Goal: Task Accomplishment & Management: Complete application form

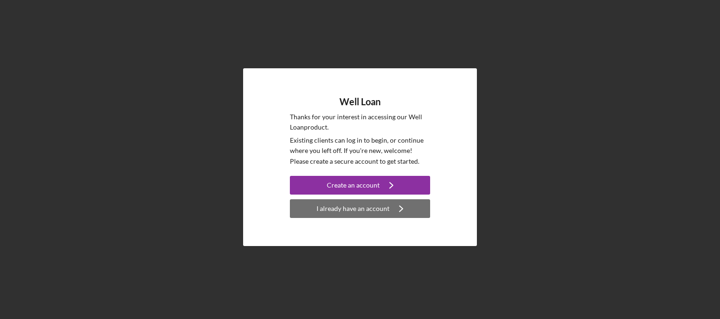
click at [387, 213] on button "I already have an account Icon/Navigate" at bounding box center [360, 208] width 140 height 19
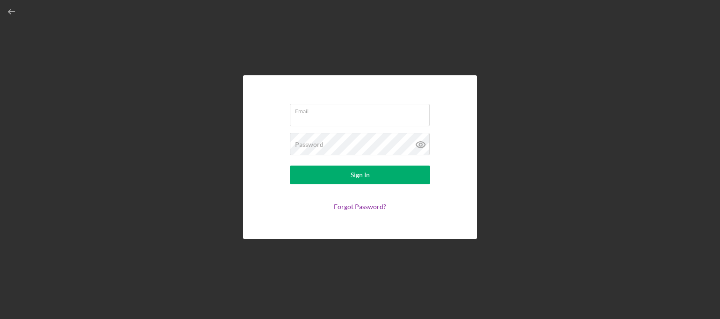
type input "brittaniagibesp@gmail.com"
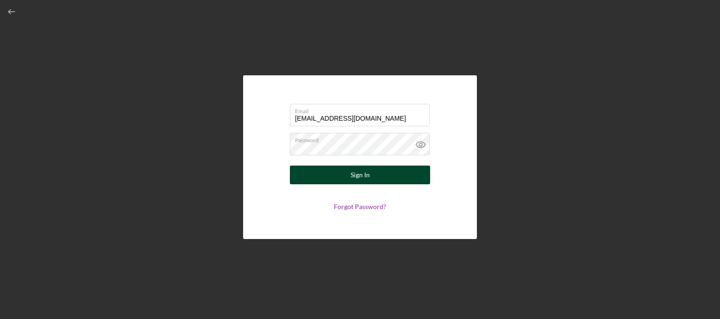
click at [385, 175] on button "Sign In" at bounding box center [360, 174] width 140 height 19
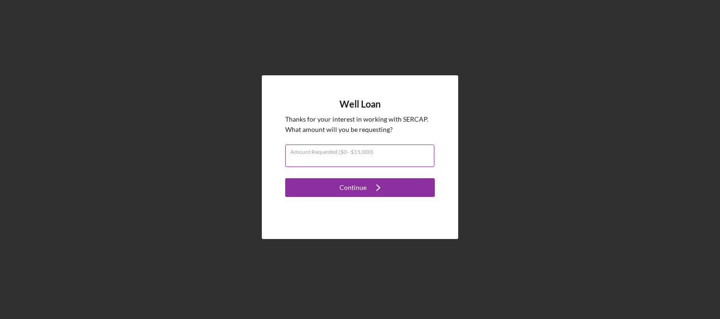
click at [389, 156] on input "Amount Requested ($0 - $15,000)" at bounding box center [359, 155] width 149 height 22
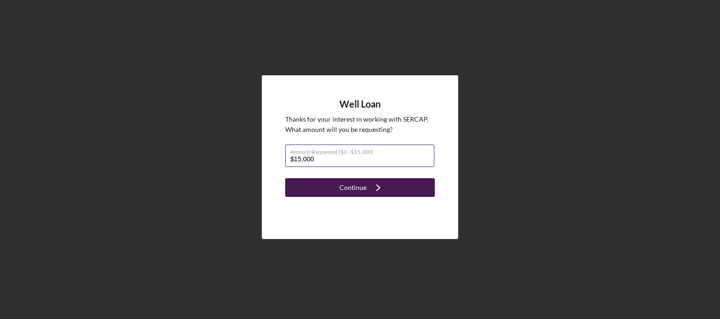
type input "$15,000"
click at [377, 182] on icon "Icon/Navigate" at bounding box center [377, 187] width 23 height 23
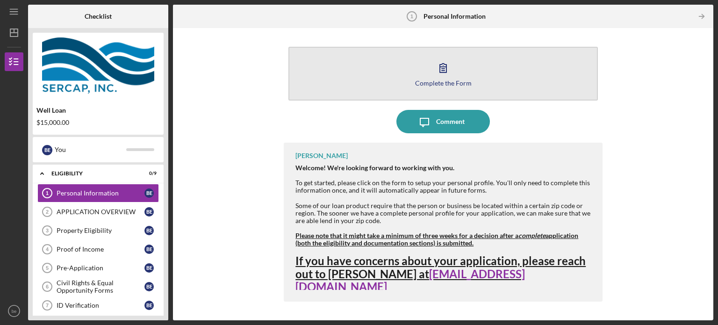
click at [441, 86] on div "Complete the Form" at bounding box center [443, 82] width 57 height 7
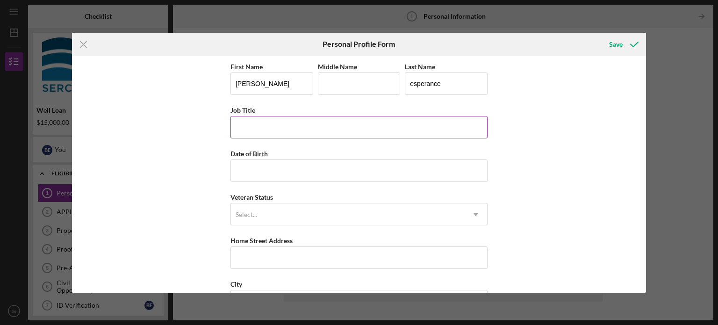
click at [359, 134] on input "Job Title" at bounding box center [358, 127] width 257 height 22
type input "SR claims specialist"
click at [343, 172] on input "Date of Birth" at bounding box center [358, 170] width 257 height 22
type input "08/26/1981"
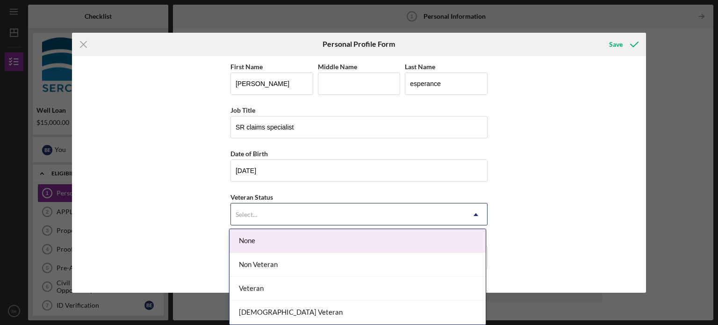
click at [335, 209] on div "Select..." at bounding box center [348, 214] width 234 height 21
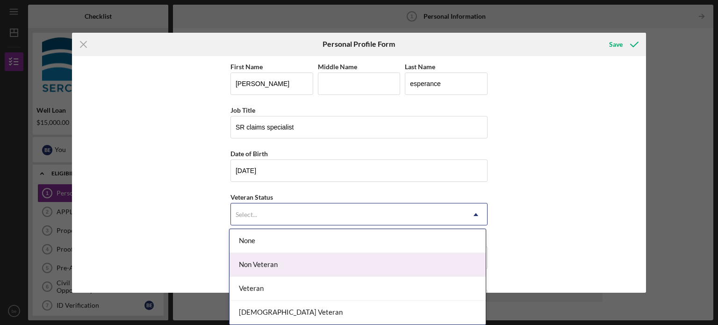
click at [321, 257] on div "Non Veteran" at bounding box center [357, 265] width 256 height 24
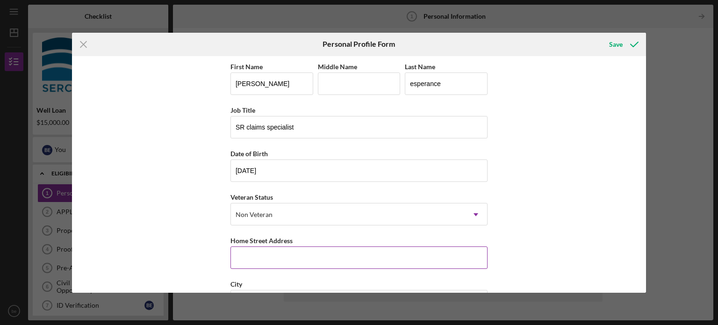
click at [321, 257] on input "Home Street Address" at bounding box center [358, 257] width 257 height 22
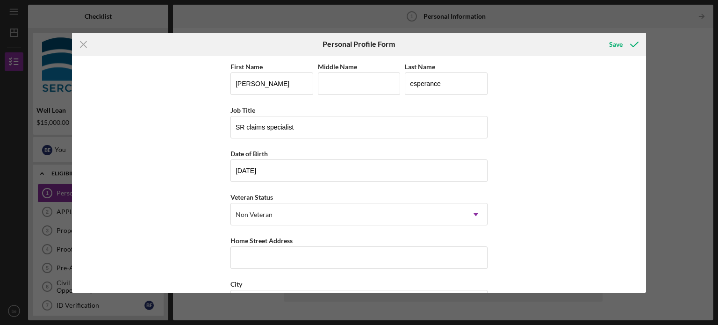
click at [641, 154] on div "First Name brittania Middle Name Last Name esperance Job Title SR claims specia…" at bounding box center [359, 174] width 574 height 236
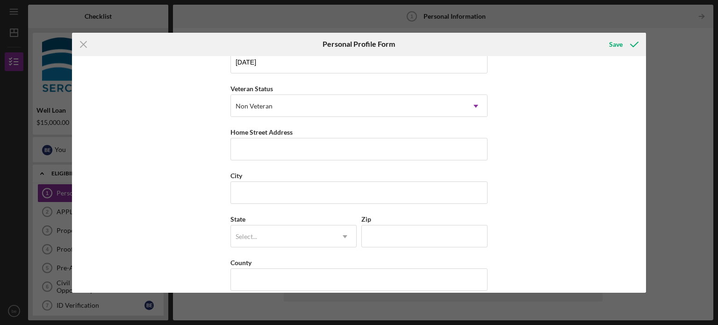
scroll to position [119, 0]
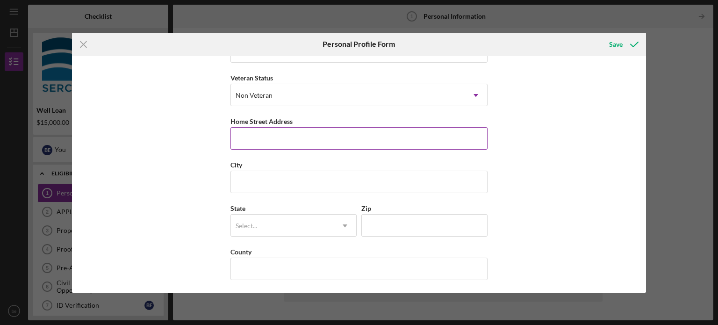
click at [398, 136] on input "Home Street Address" at bounding box center [358, 138] width 257 height 22
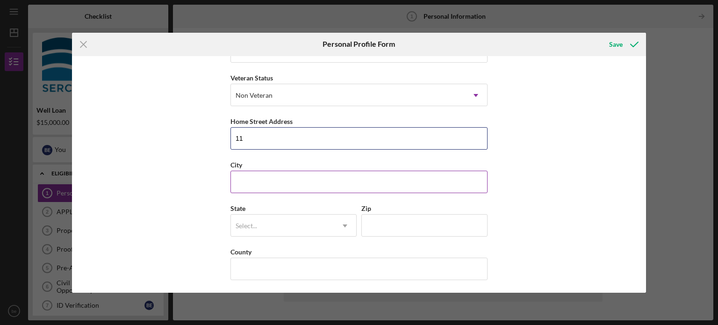
type input "1"
click at [342, 164] on div "City" at bounding box center [358, 165] width 257 height 12
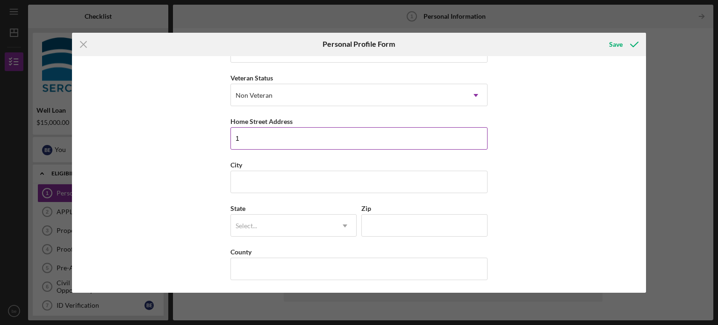
click at [325, 135] on input "1" at bounding box center [358, 138] width 257 height 22
type input "1101 hillcrest parkway"
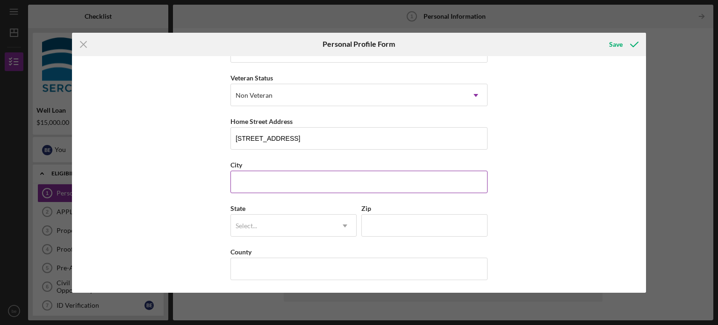
click at [319, 174] on input "City" at bounding box center [358, 182] width 257 height 22
type input "dublin"
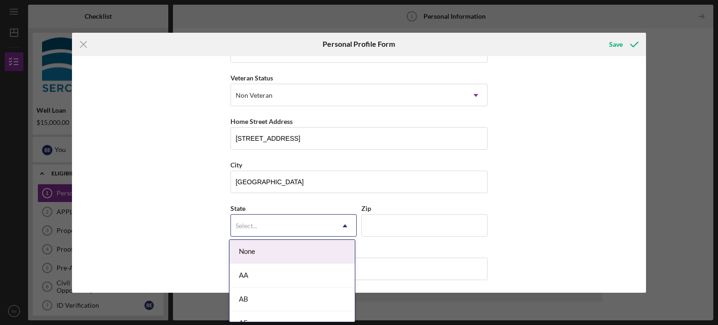
click at [308, 225] on div "Select..." at bounding box center [282, 225] width 103 height 21
click at [290, 254] on div "GA" at bounding box center [291, 259] width 125 height 24
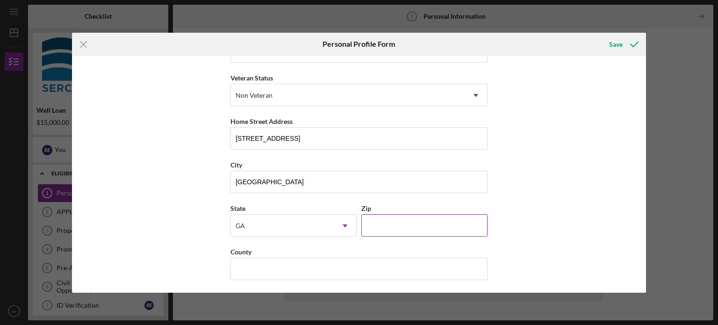
click at [373, 228] on input "Zip" at bounding box center [424, 225] width 126 height 22
type input "31021"
click at [355, 272] on input "County" at bounding box center [358, 268] width 257 height 22
type input "Laurens"
click at [613, 51] on div "Save" at bounding box center [616, 44] width 14 height 19
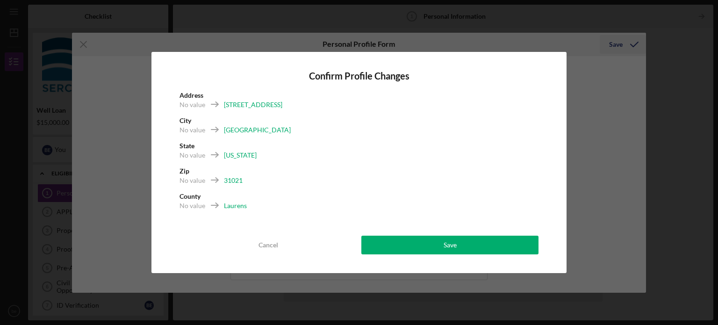
click at [613, 51] on div "Confirm Profile Changes Address No value 1101 hillcrest parkway City No value d…" at bounding box center [359, 162] width 718 height 325
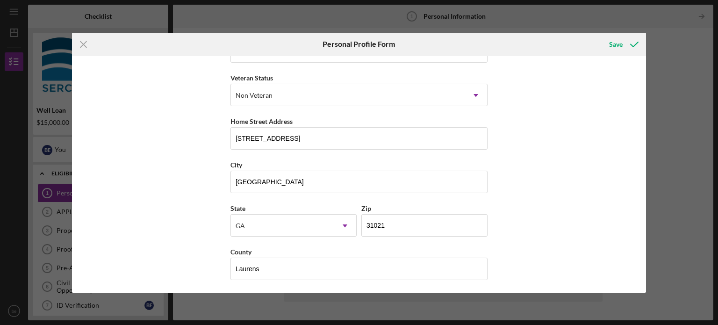
drag, startPoint x: 646, startPoint y: 171, endPoint x: 647, endPoint y: 153, distance: 17.8
click at [647, 153] on div "Icon/Menu Close Personal Profile Form Save First Name brittania Middle Name Las…" at bounding box center [359, 162] width 718 height 325
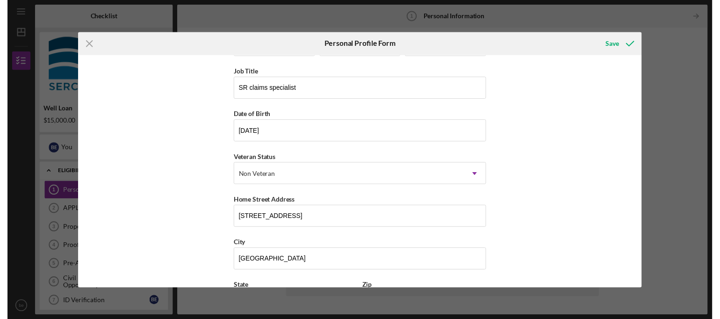
scroll to position [119, 0]
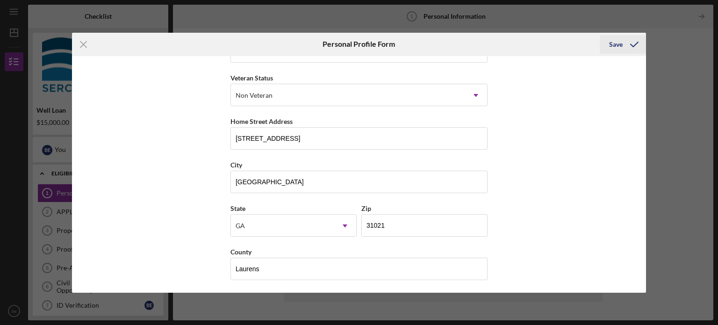
click at [617, 35] on div "Save" at bounding box center [622, 44] width 46 height 23
click at [617, 41] on div "Save" at bounding box center [616, 44] width 14 height 19
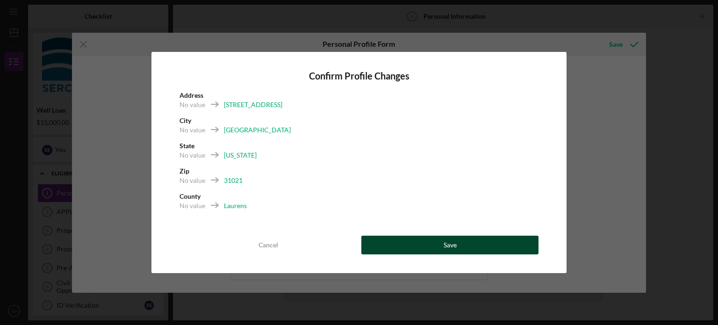
click at [472, 242] on button "Save" at bounding box center [449, 244] width 177 height 19
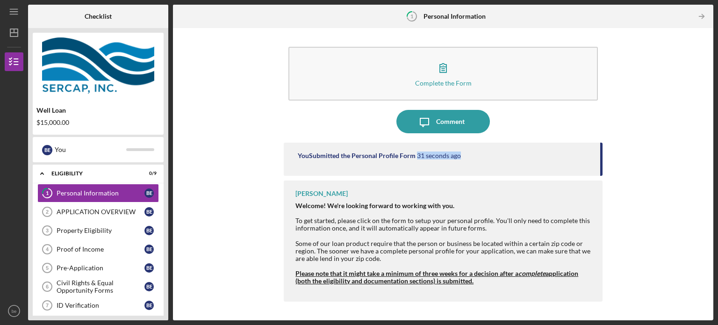
drag, startPoint x: 693, startPoint y: 100, endPoint x: 615, endPoint y: 164, distance: 100.9
click at [615, 164] on div "Complete the Form Form Icon/Message Comment You Submitted the Personal Profile …" at bounding box center [443, 174] width 531 height 283
click at [615, 165] on div "Complete the Form Form Icon/Message Comment You Submitted the Personal Profile …" at bounding box center [443, 174] width 531 height 283
click at [669, 141] on div "Complete the Form Form Icon/Message Comment You Submitted the Personal Profile …" at bounding box center [443, 174] width 531 height 283
click at [703, 17] on polyline "button" at bounding box center [702, 16] width 2 height 4
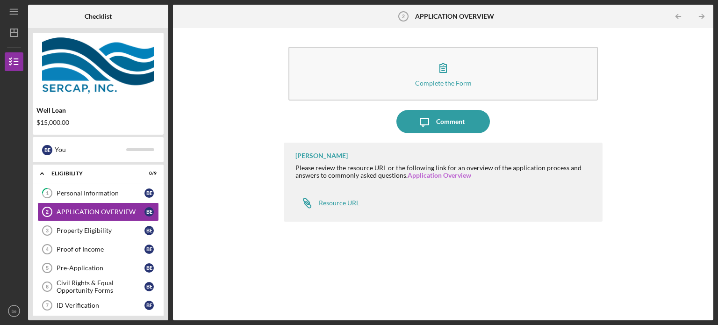
click at [452, 176] on link "Application Overview" at bounding box center [439, 175] width 64 height 8
